Goal: Task Accomplishment & Management: Manage account settings

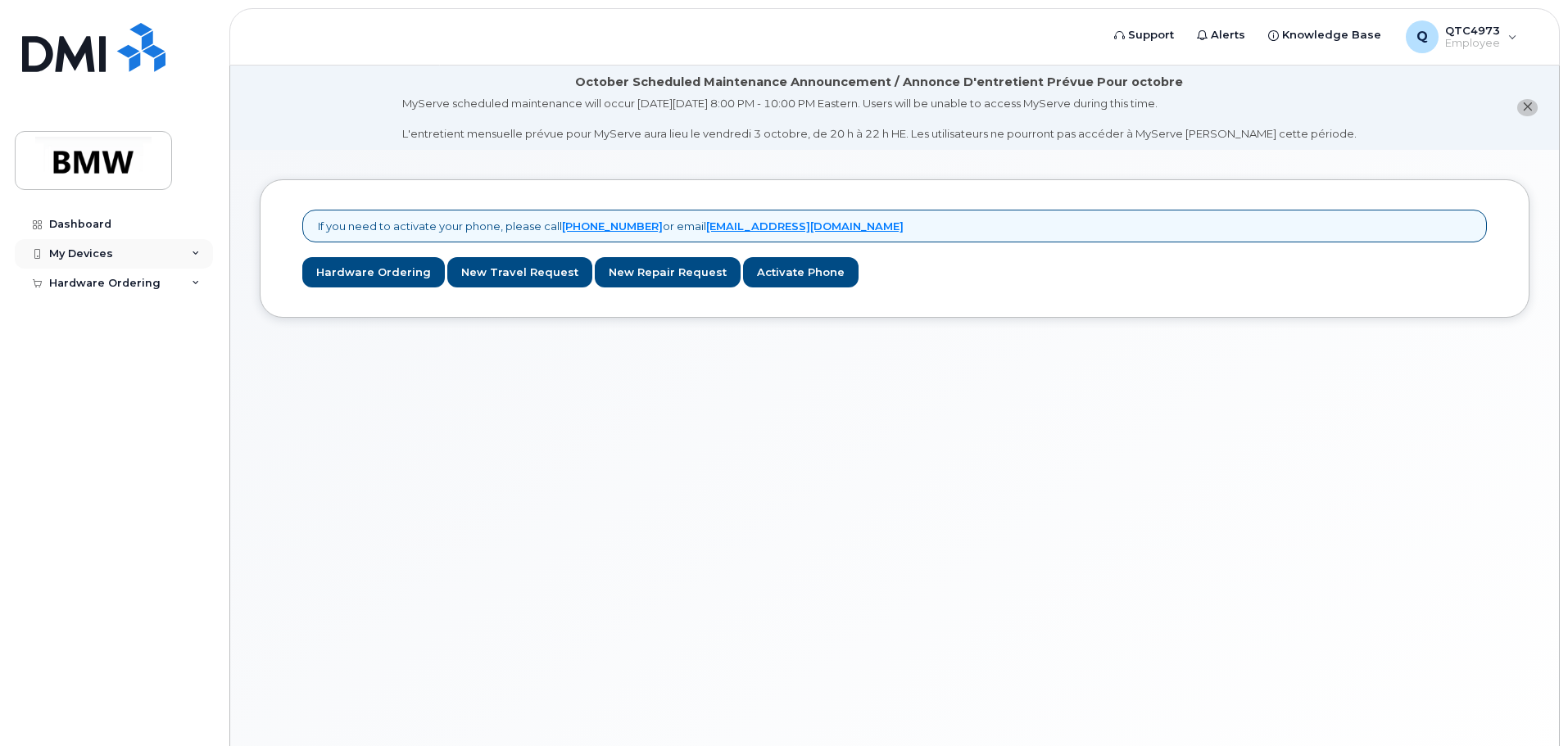
click at [86, 249] on div "My Devices" at bounding box center [80, 253] width 64 height 13
click at [100, 279] on div "Add Device" at bounding box center [89, 284] width 65 height 15
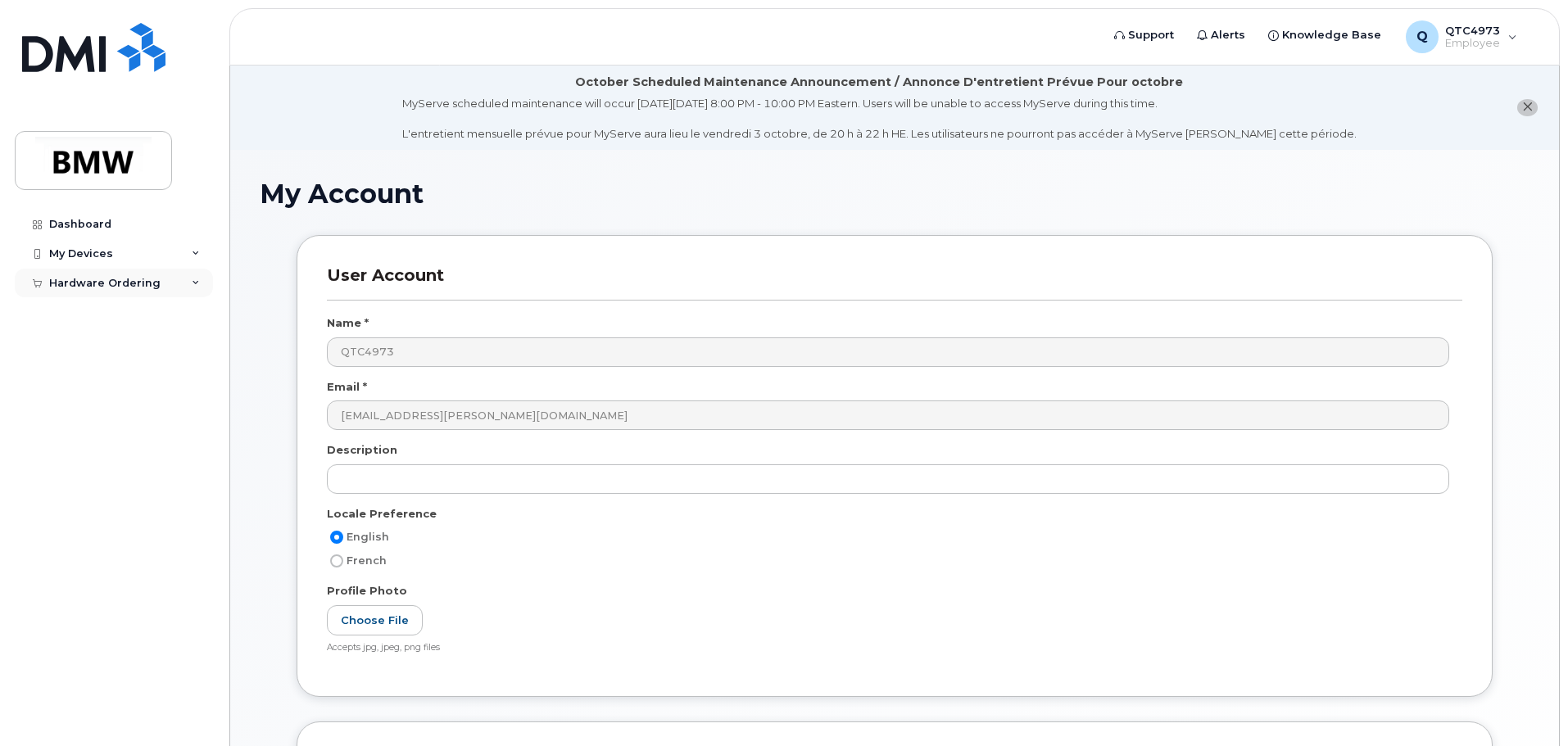
click at [185, 284] on div "Hardware Ordering" at bounding box center [114, 283] width 198 height 29
click at [100, 257] on div "My Devices" at bounding box center [80, 253] width 64 height 13
click at [80, 254] on div "My Devices" at bounding box center [80, 253] width 64 height 13
click at [85, 250] on div "My Devices" at bounding box center [80, 253] width 64 height 13
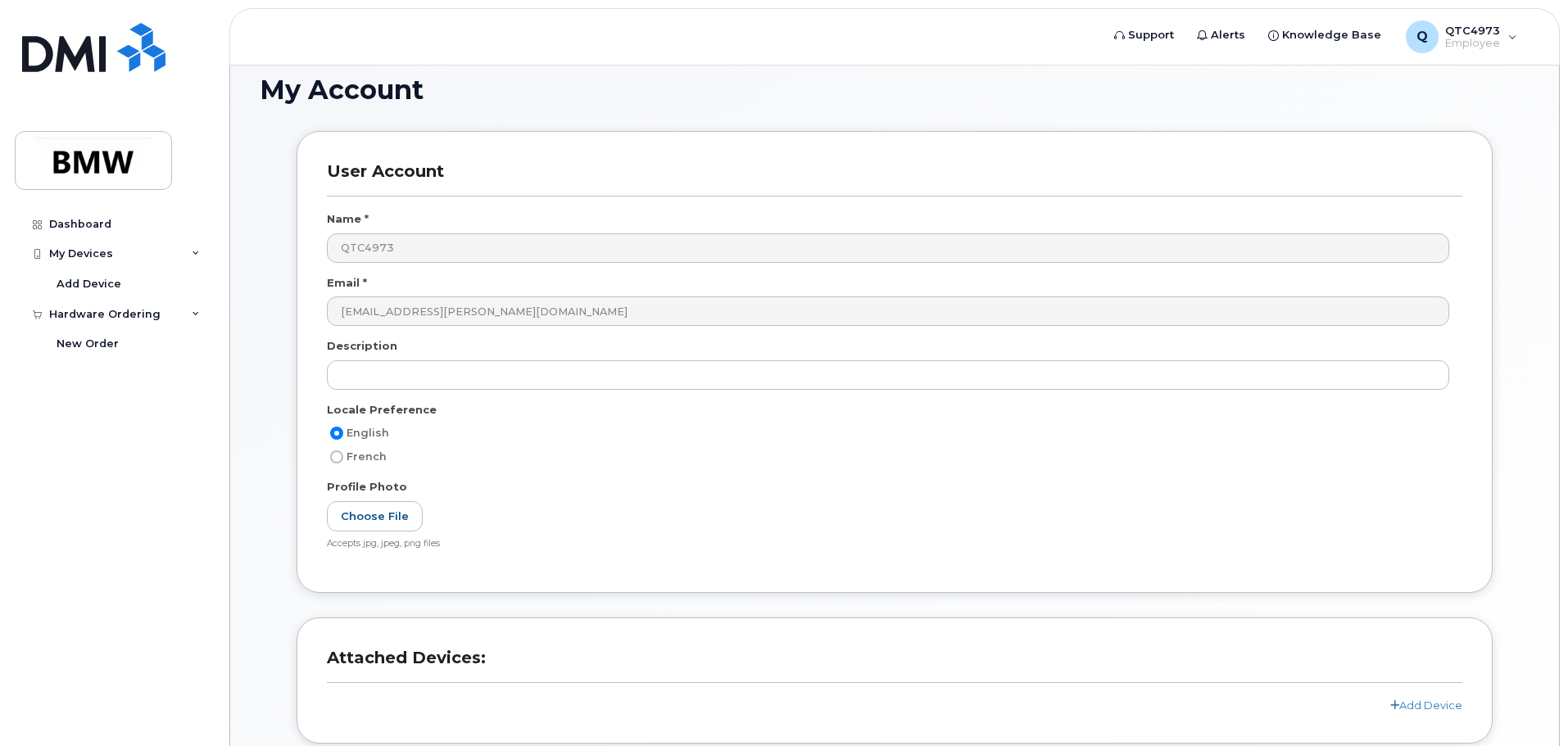
scroll to position [238, 0]
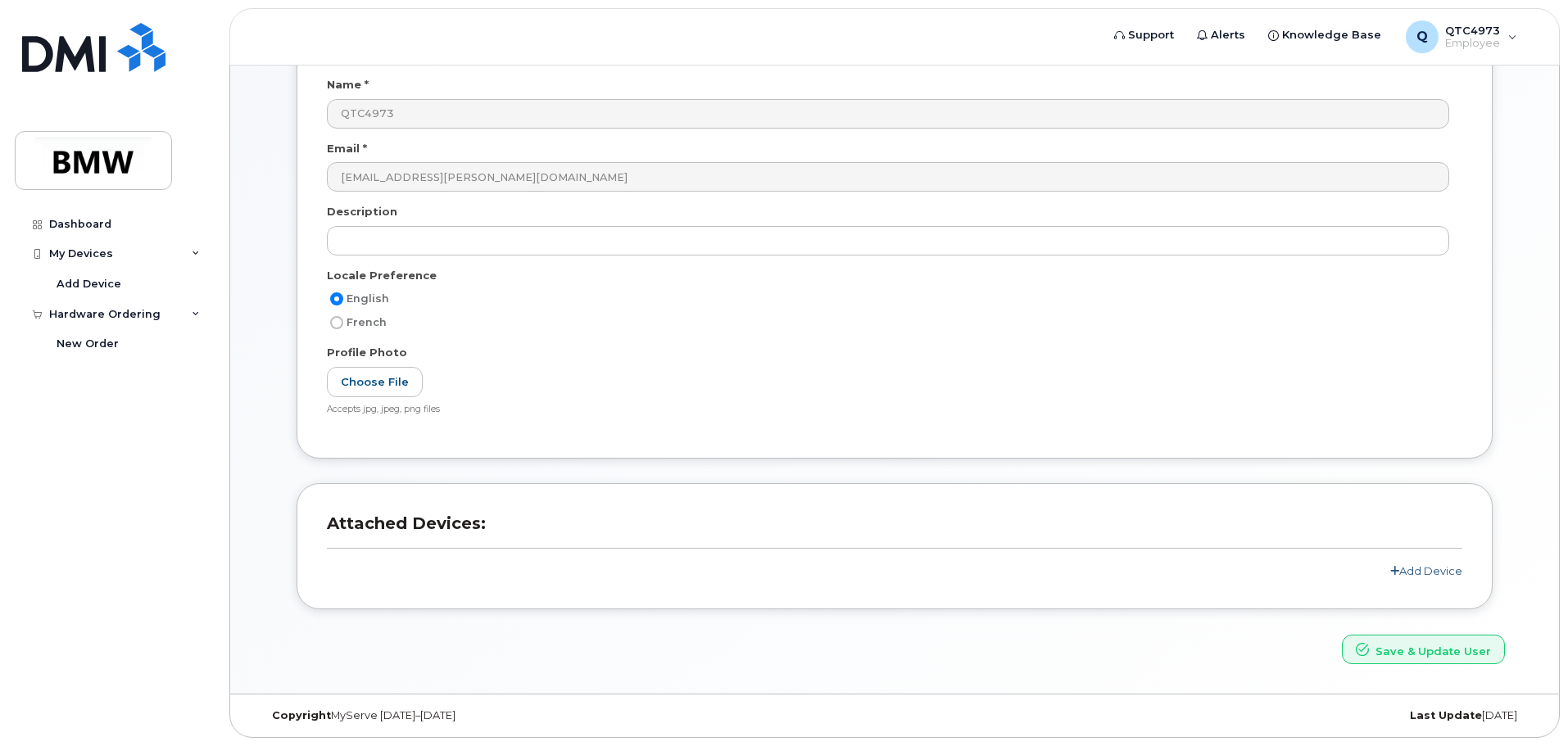
click at [1442, 566] on link "Add Device" at bounding box center [1426, 570] width 72 height 13
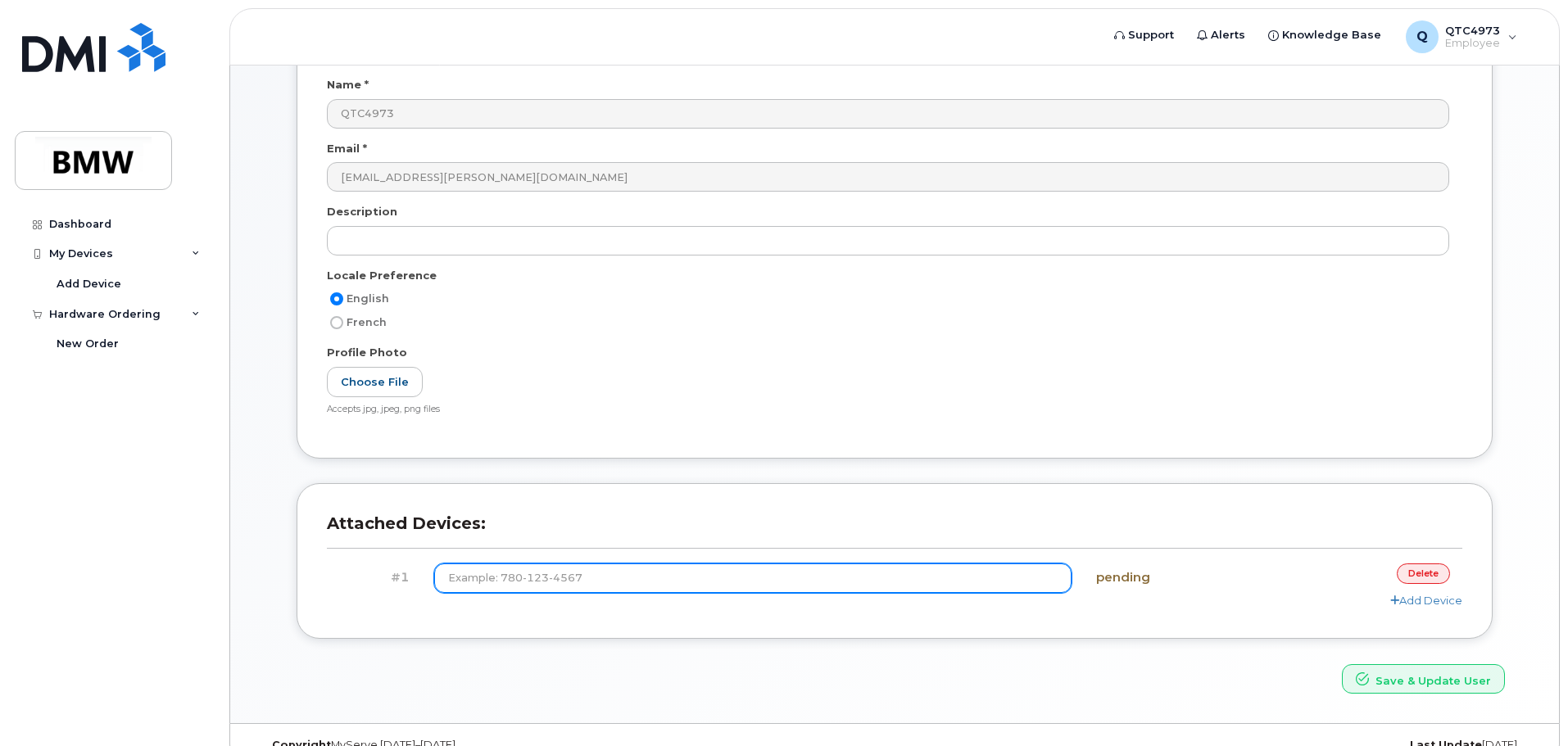
click at [599, 586] on input at bounding box center [753, 578] width 639 height 29
type input "[PHONE_NUMBER]"
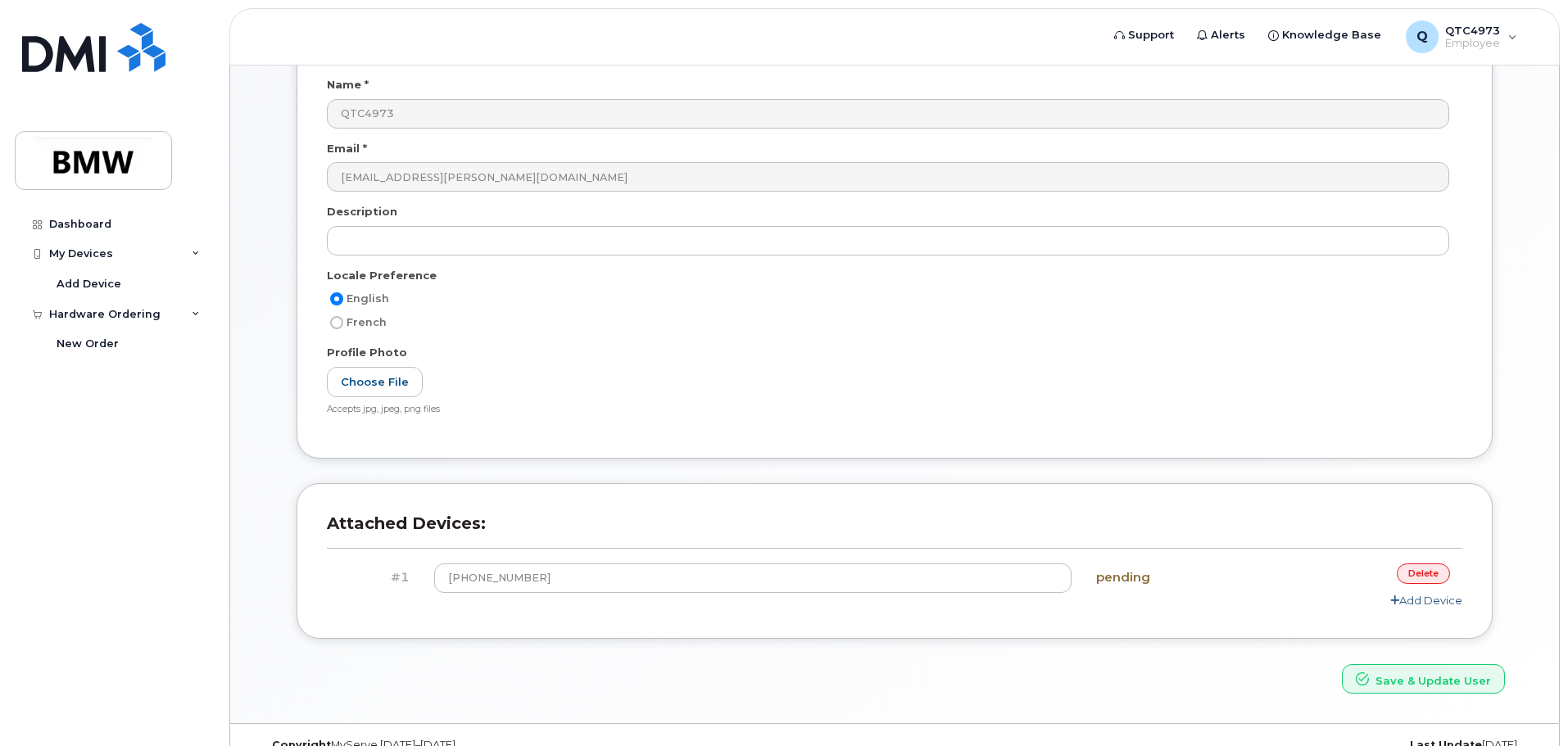
click at [1422, 597] on link "Add Device" at bounding box center [1426, 600] width 72 height 13
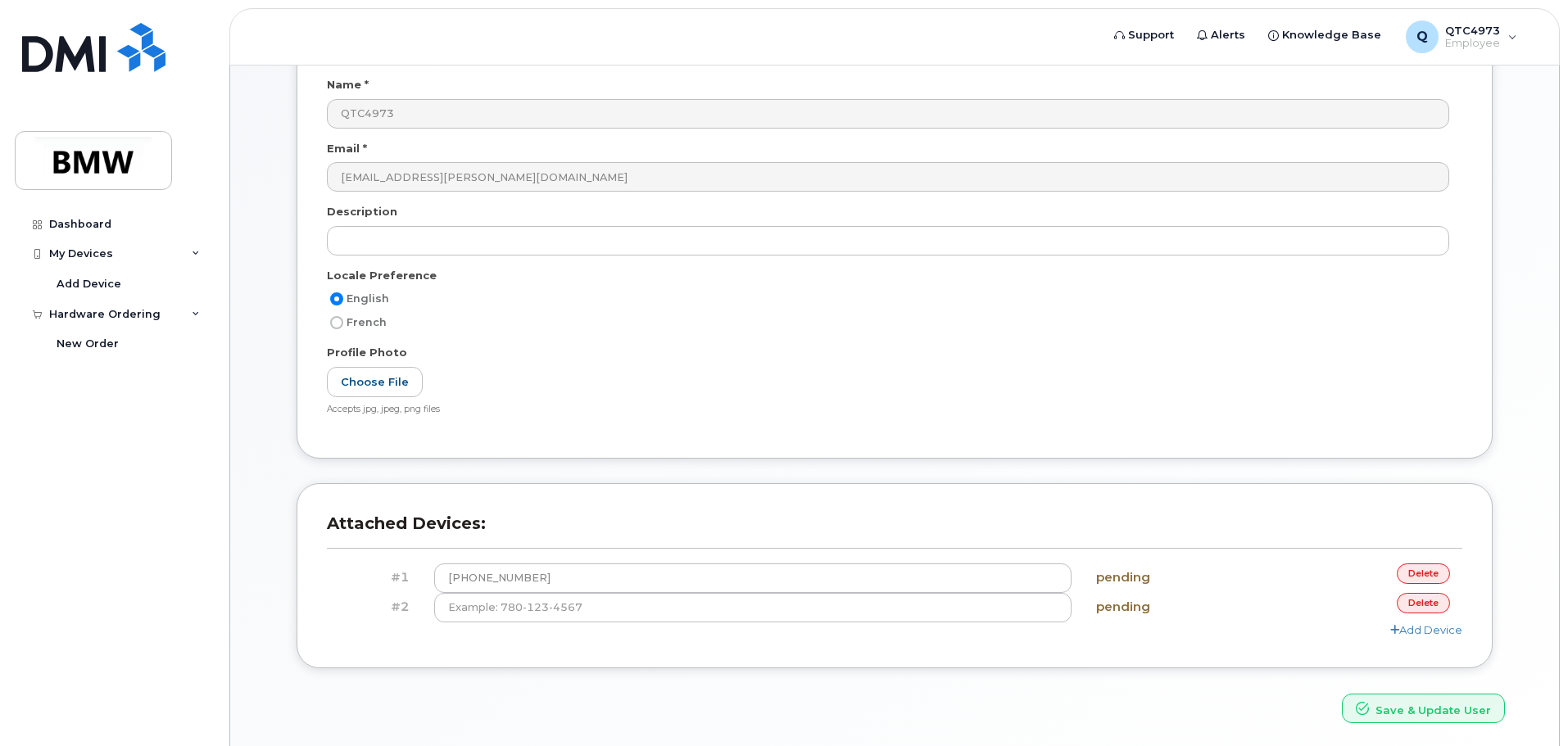
click at [1427, 606] on link "delete" at bounding box center [1424, 603] width 53 height 21
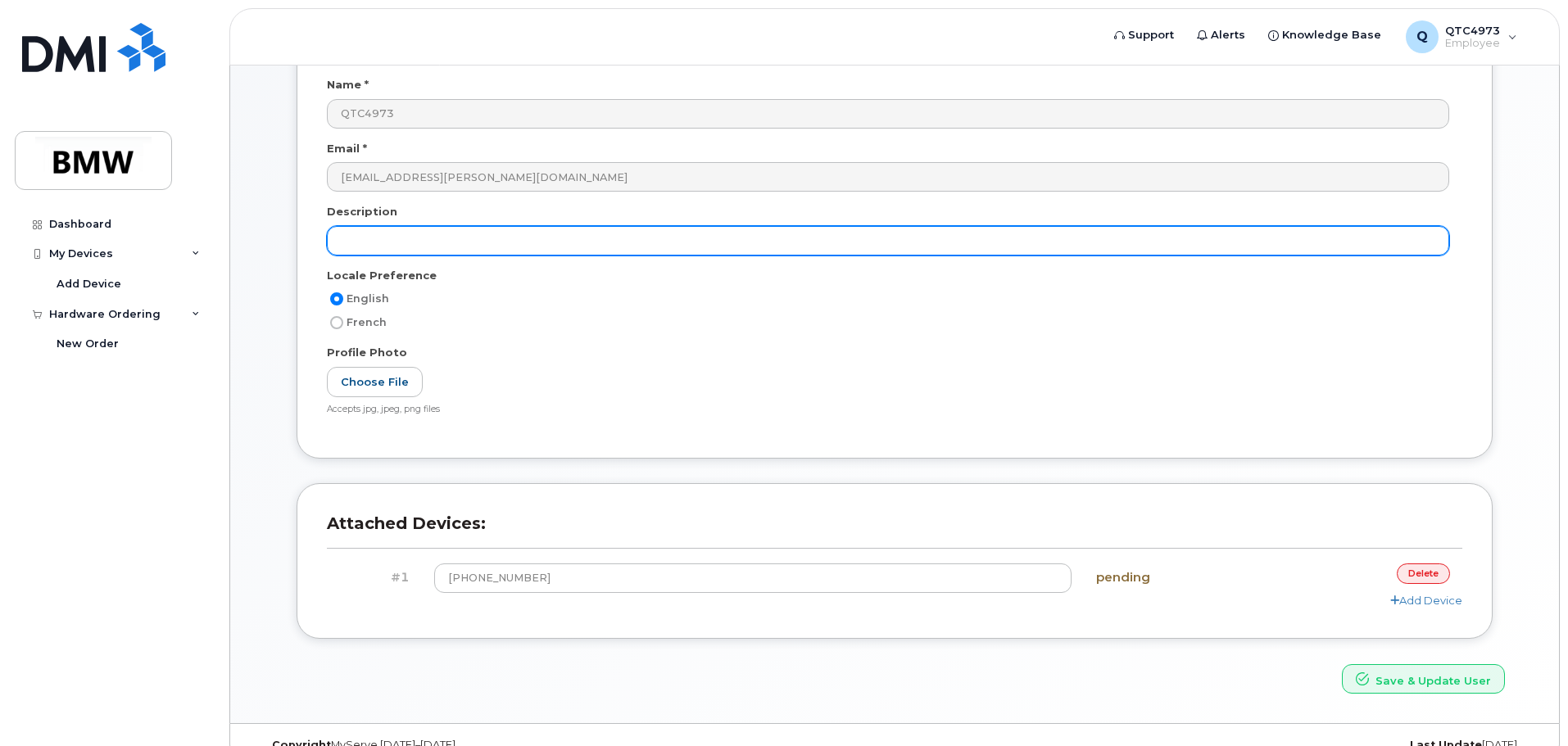
click at [379, 239] on input "text" at bounding box center [887, 240] width 1123 height 29
type input "Cell Phone"
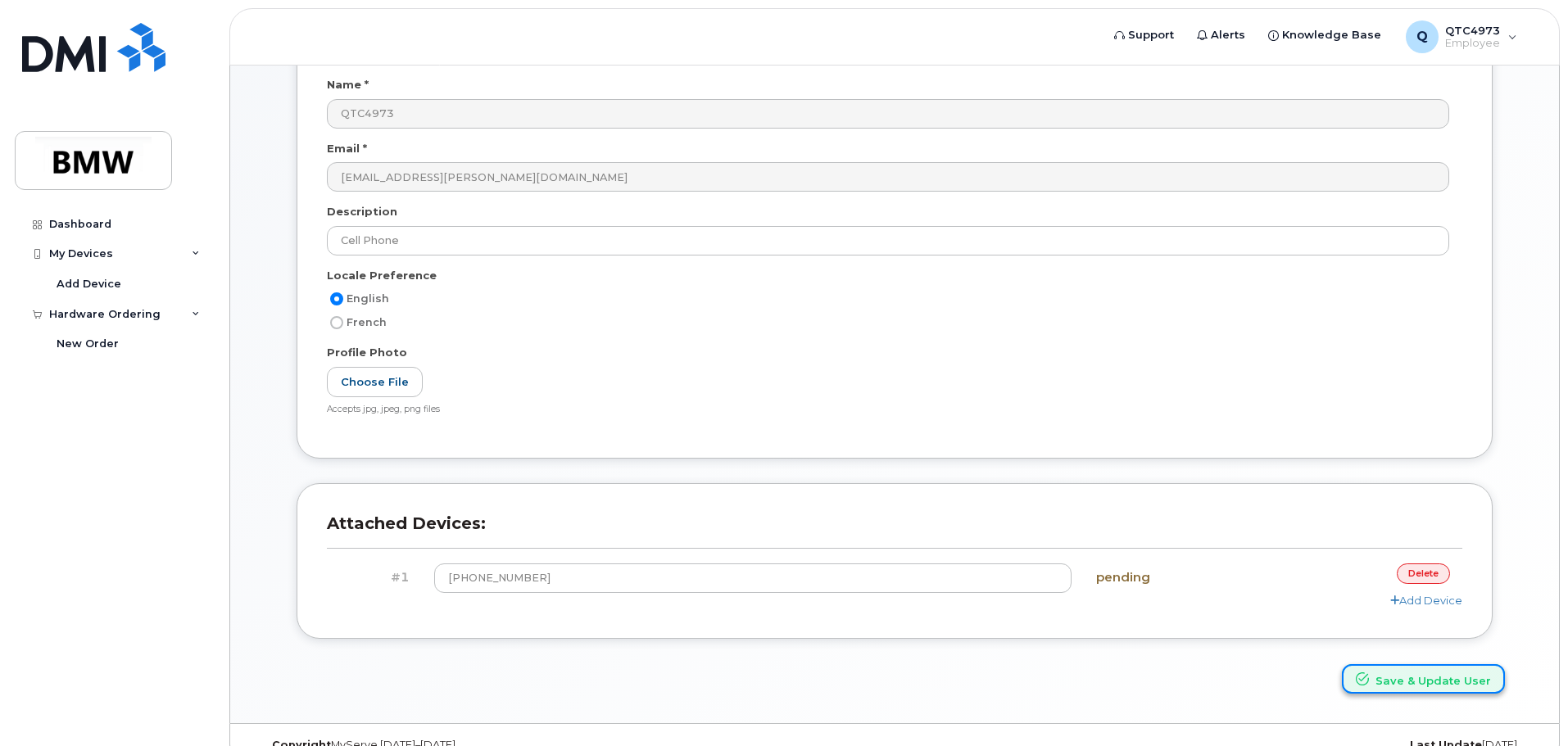
click at [1400, 684] on button "Save & Update User" at bounding box center [1424, 678] width 163 height 30
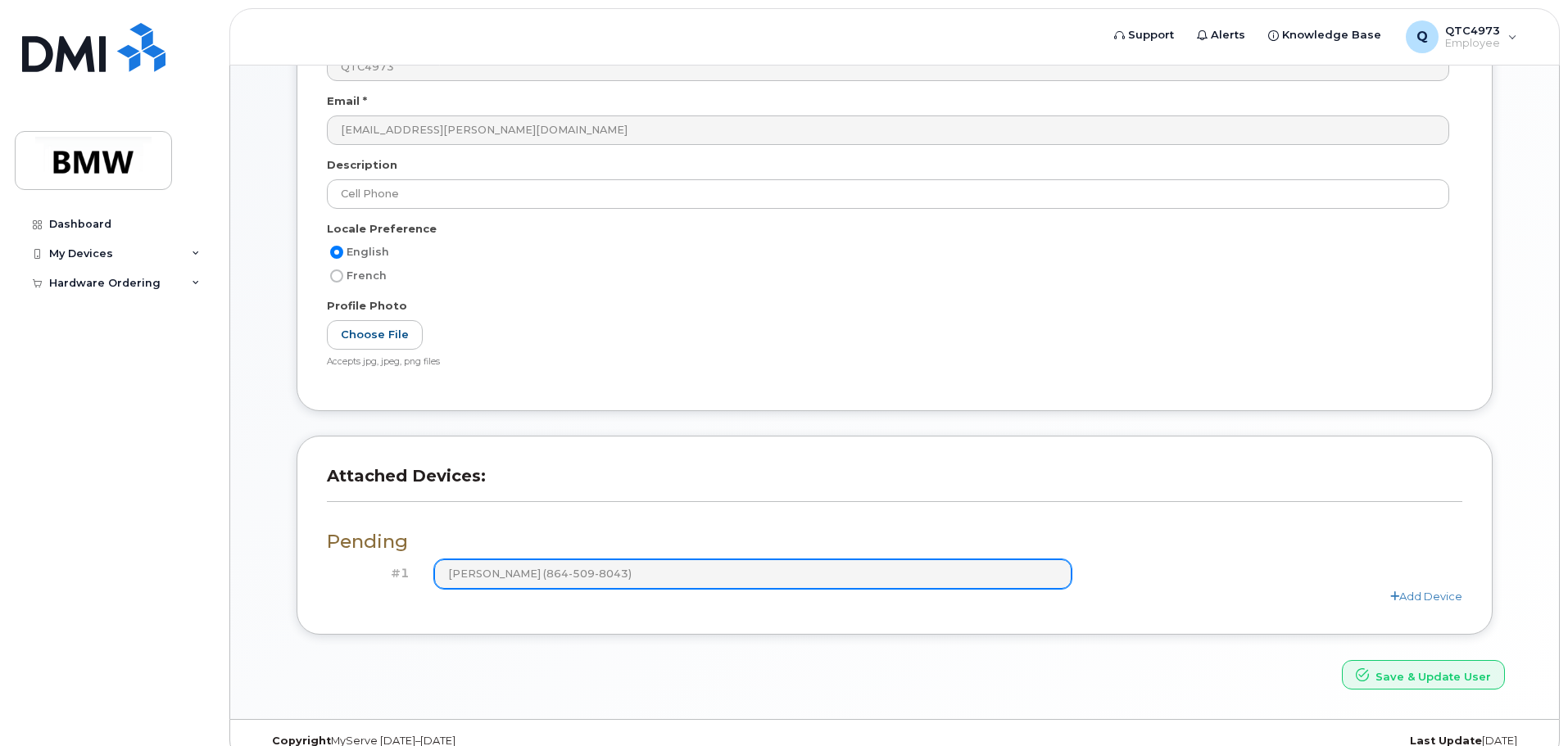
scroll to position [381, 0]
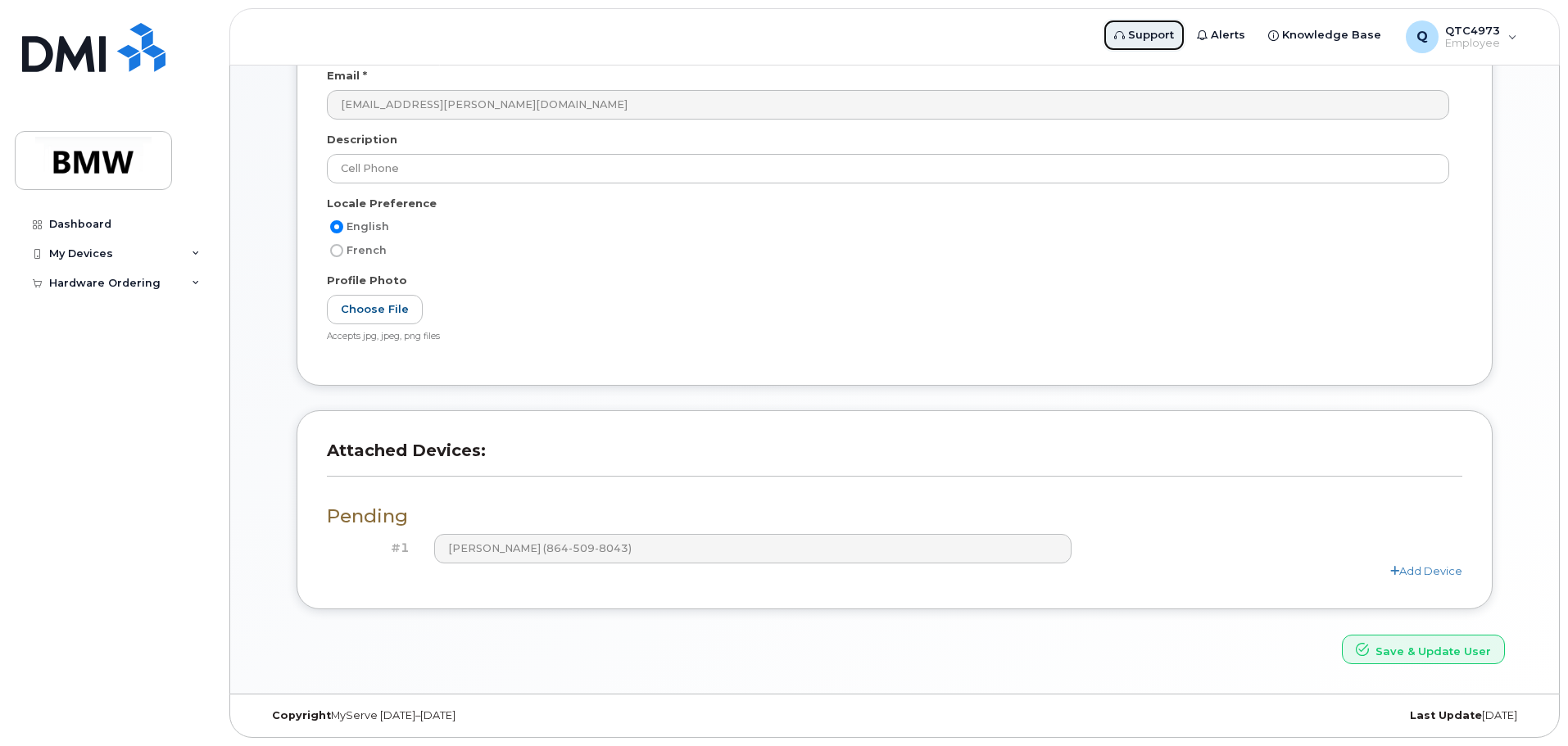
click at [1155, 35] on span "Support" at bounding box center [1152, 35] width 46 height 16
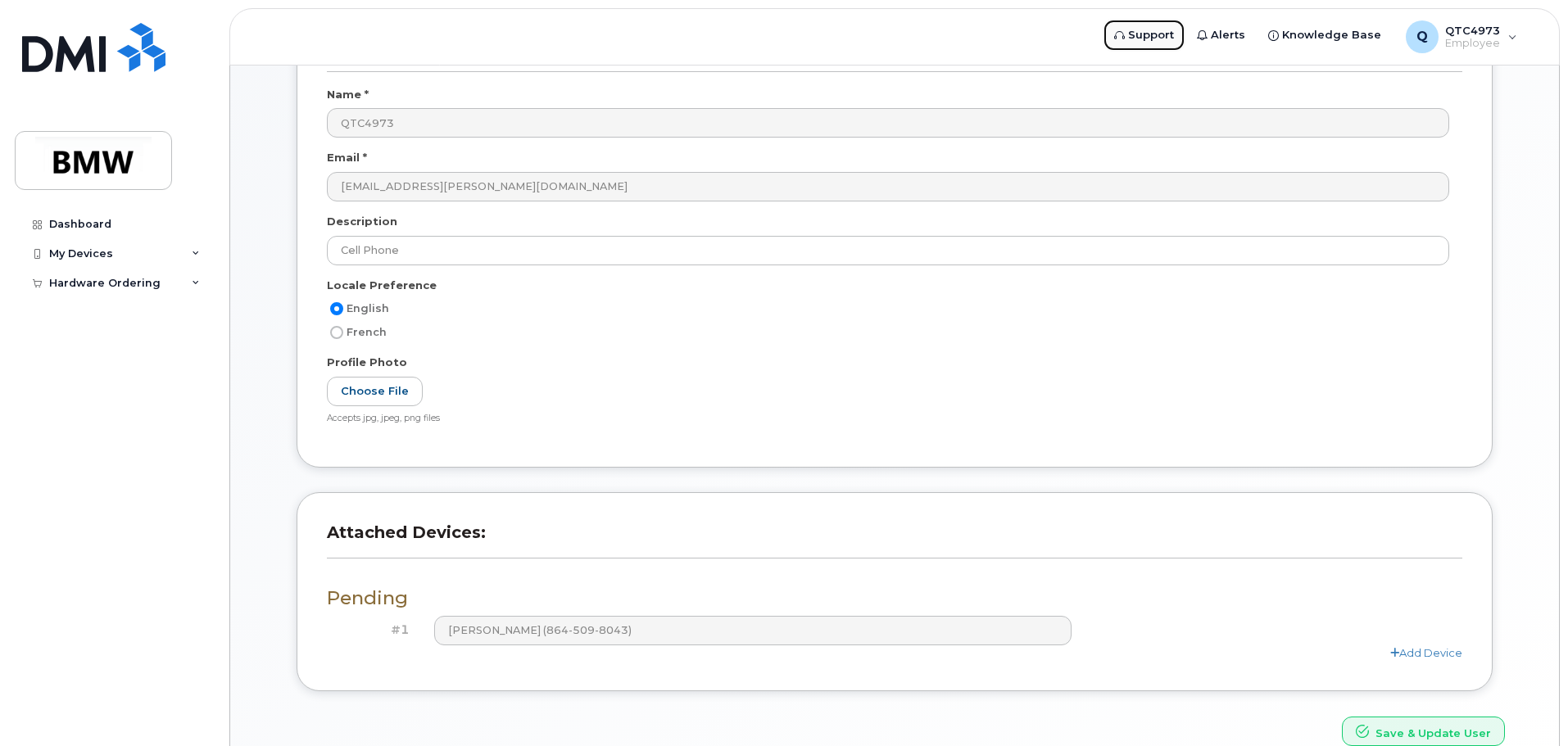
scroll to position [217, 0]
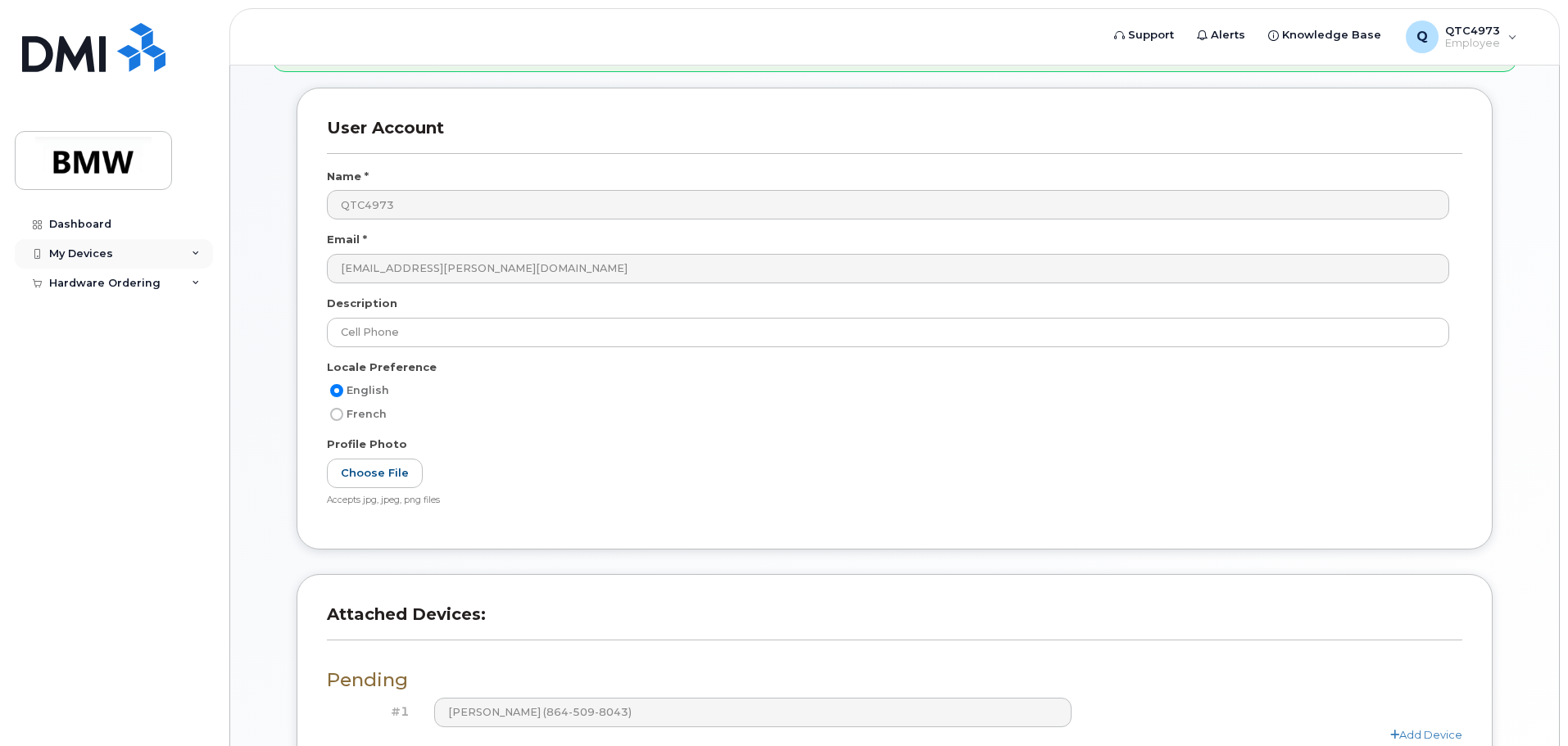
click at [188, 256] on div "My Devices" at bounding box center [114, 254] width 198 height 29
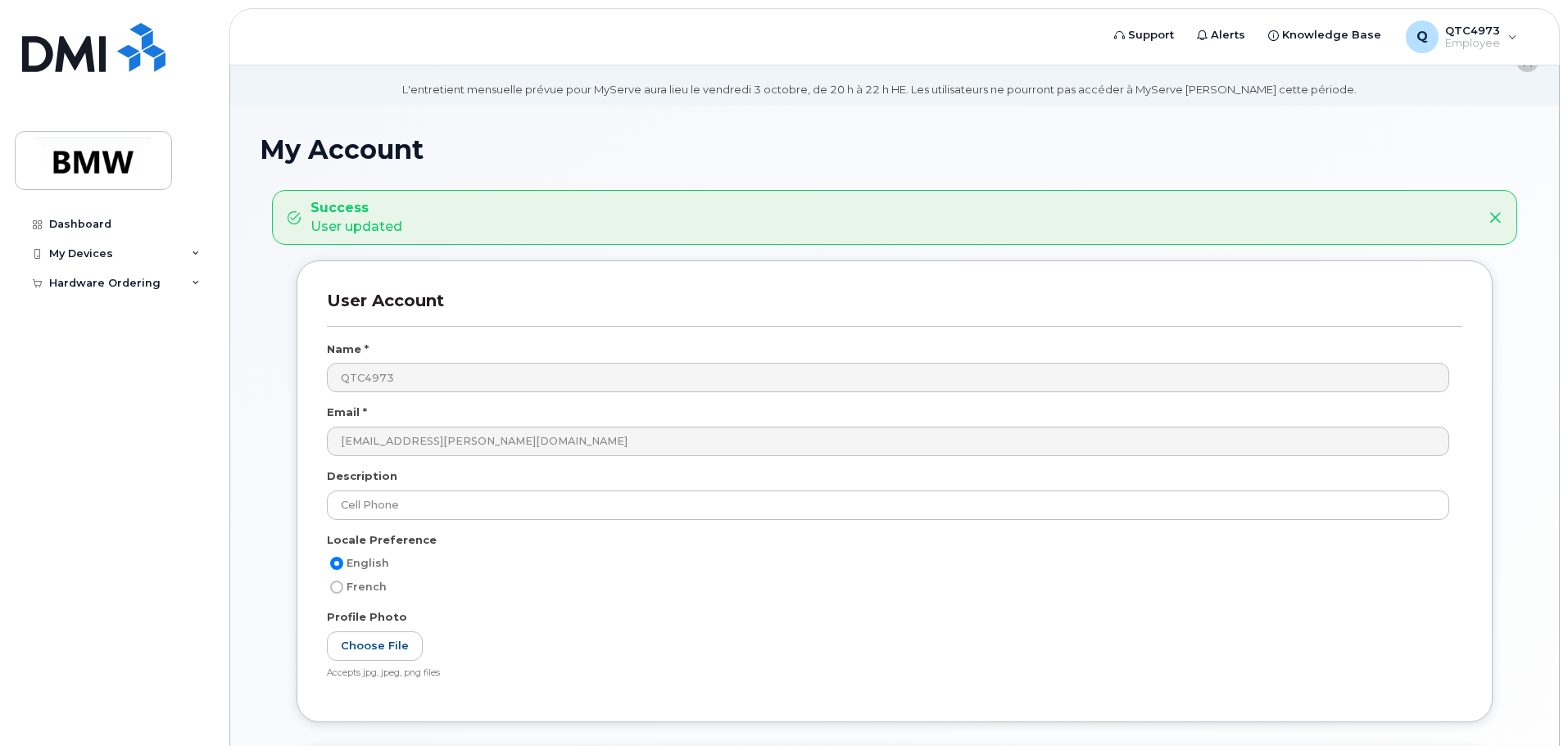
scroll to position [0, 0]
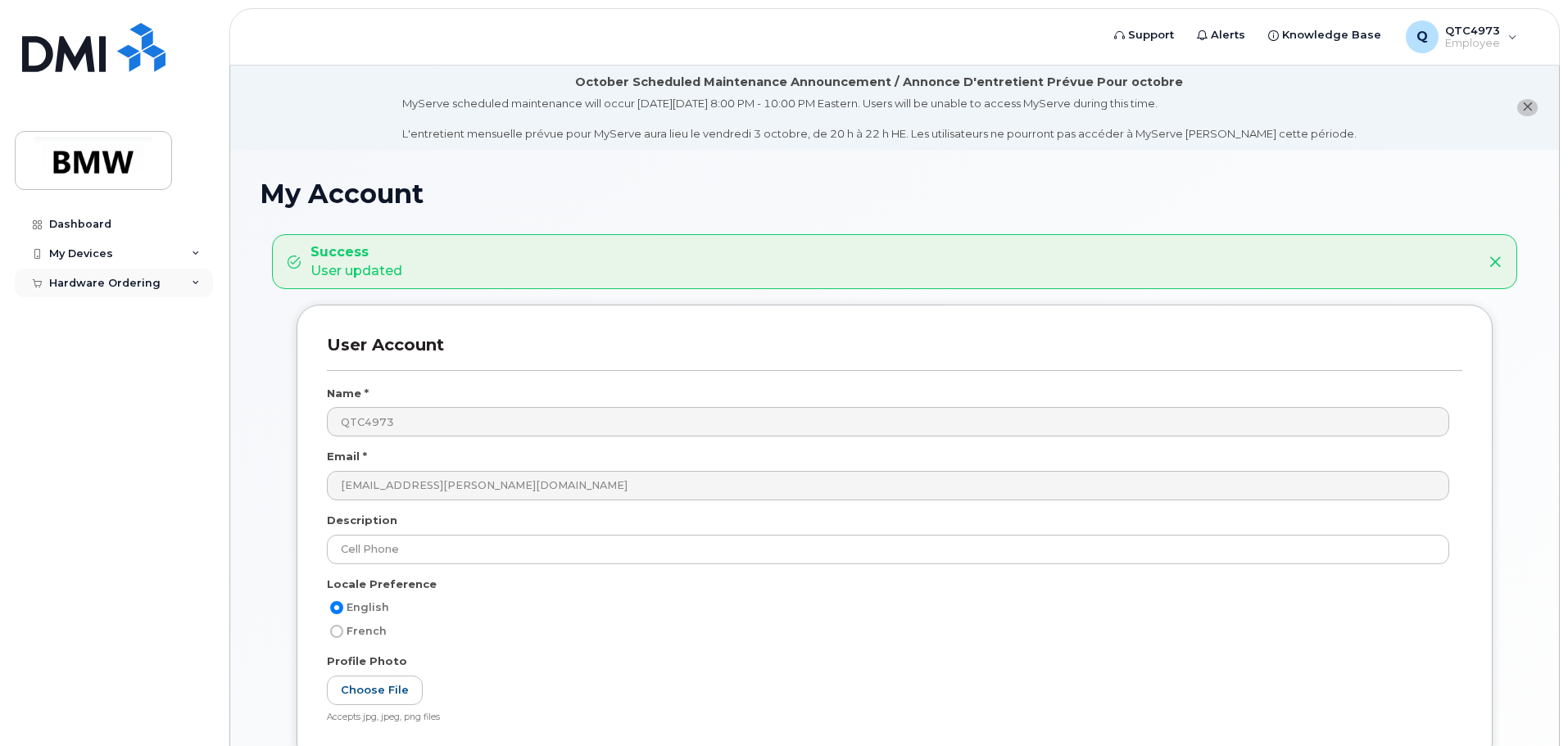
click at [119, 289] on div "Hardware Ordering" at bounding box center [104, 283] width 111 height 13
